Goal: Navigation & Orientation: Find specific page/section

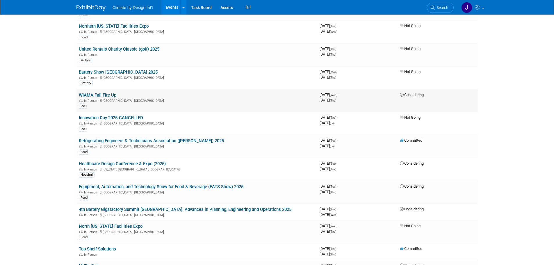
scroll to position [87, 0]
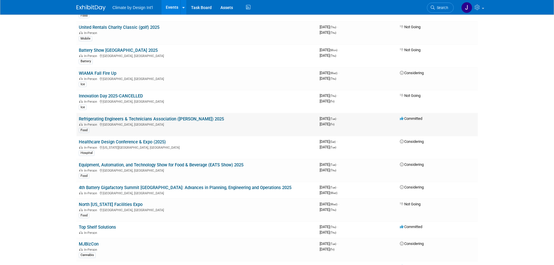
click at [166, 118] on link "Refrigerating Engineers & Technicians Association ([PERSON_NAME]) 2025" at bounding box center [151, 118] width 145 height 5
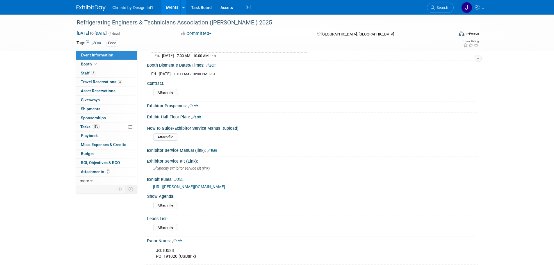
scroll to position [87, 0]
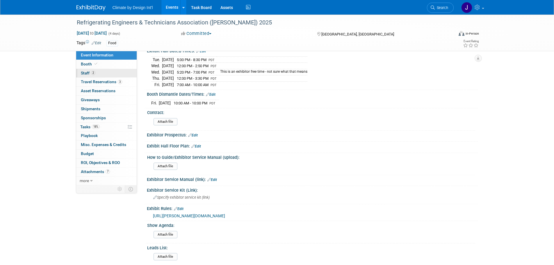
click at [87, 73] on span "Staff 2" at bounding box center [88, 73] width 15 height 5
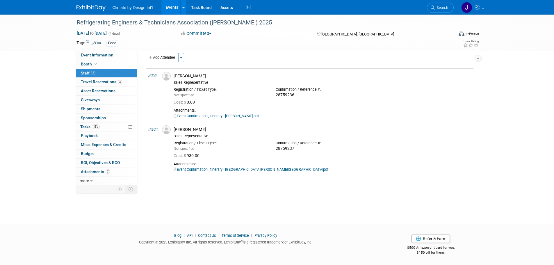
scroll to position [0, 0]
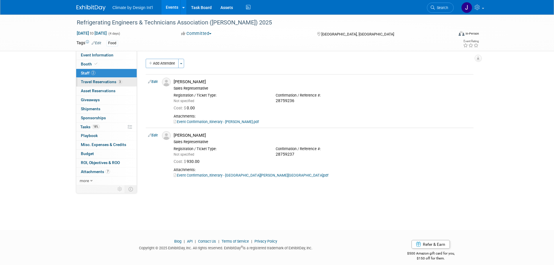
click at [104, 82] on span "Travel Reservations 3" at bounding box center [101, 81] width 41 height 5
